Goal: Check status: Check status

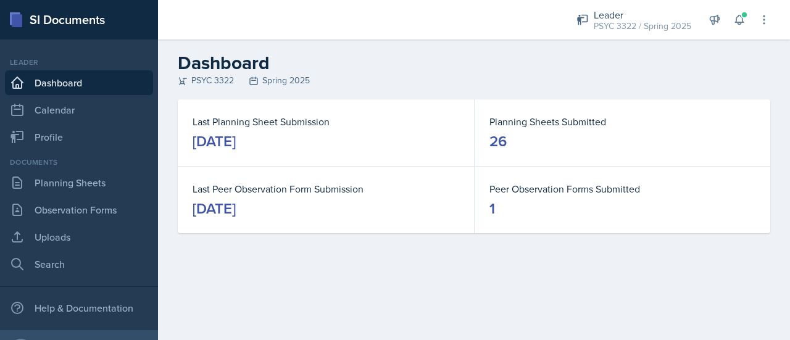
scroll to position [1909, 0]
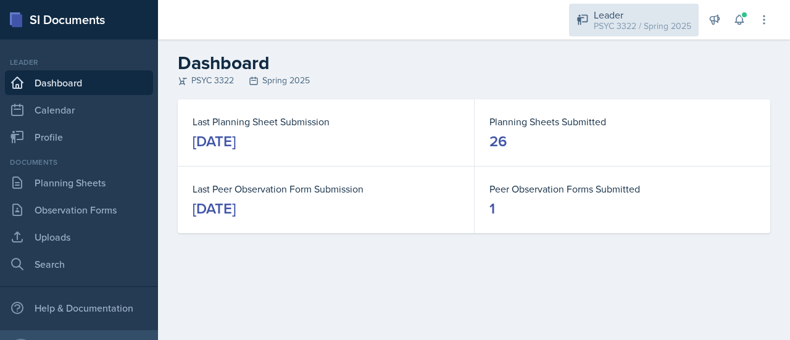
click at [664, 29] on div "PSYC 3322 / Spring 2025" at bounding box center [643, 26] width 98 height 13
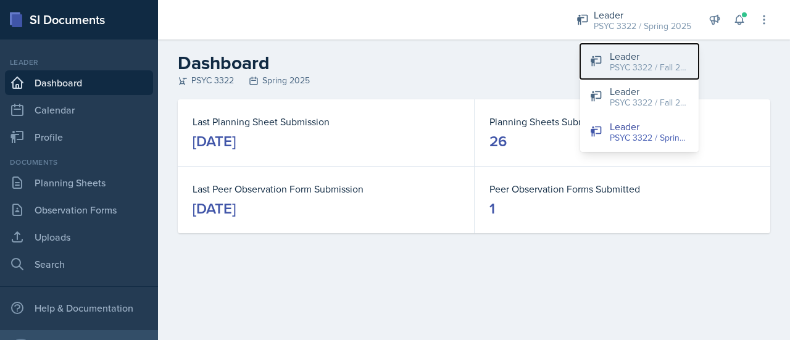
click at [609, 60] on button "Leader PSYC 3322 / Fall 2025" at bounding box center [639, 61] width 118 height 35
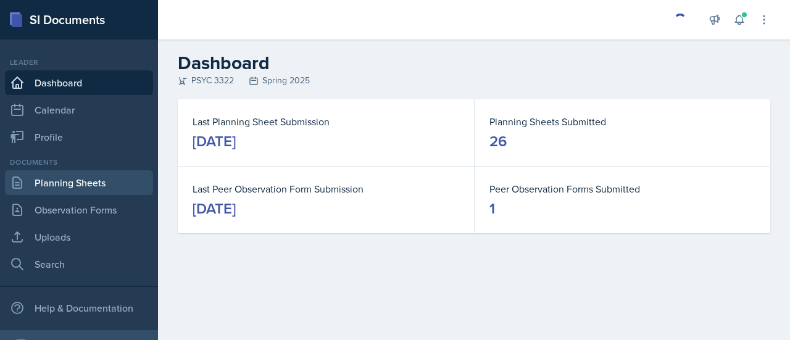
click at [85, 181] on link "Planning Sheets" at bounding box center [79, 182] width 148 height 25
click at [83, 187] on link "Planning Sheets" at bounding box center [79, 182] width 148 height 25
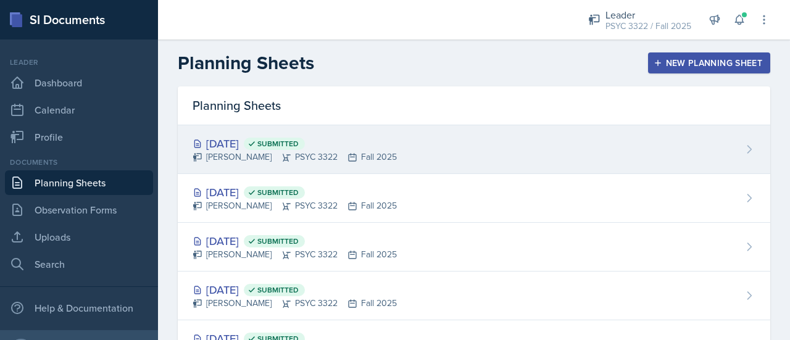
click at [265, 149] on div "[DATE] Submitted" at bounding box center [295, 143] width 204 height 17
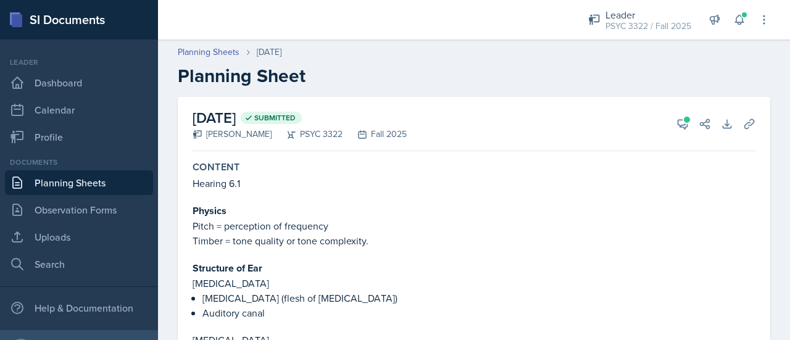
scroll to position [263, 0]
